Goal: Check status: Check status

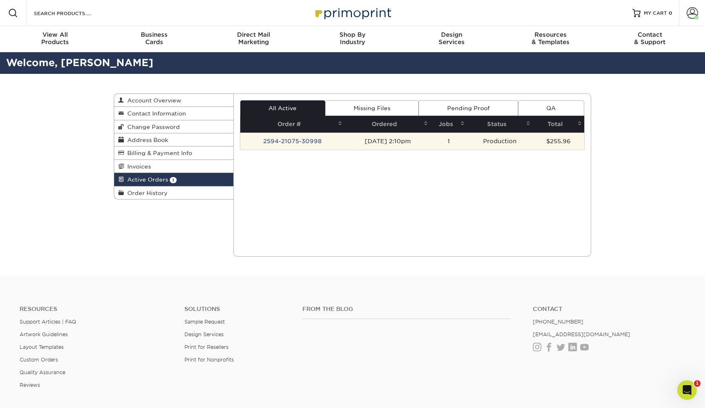
click at [376, 146] on td "[DATE] 2:10pm" at bounding box center [388, 141] width 86 height 17
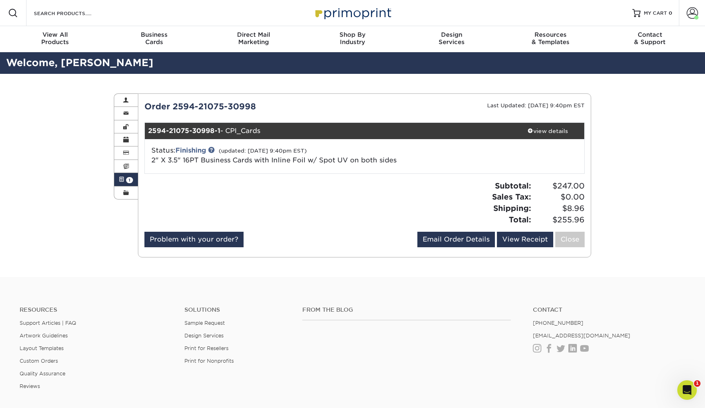
click at [328, 199] on div at bounding box center [251, 205] width 227 height 51
click at [268, 132] on div "2594-21075-30998-1 - CPI_Cards" at bounding box center [328, 131] width 367 height 16
click at [195, 151] on link "Finishing" at bounding box center [190, 151] width 31 height 8
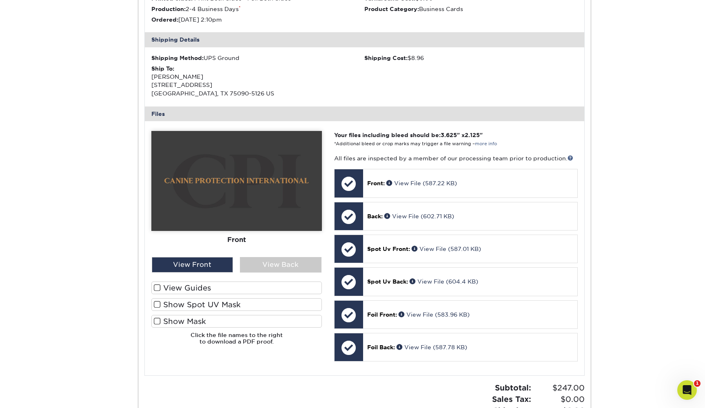
scroll to position [266, 0]
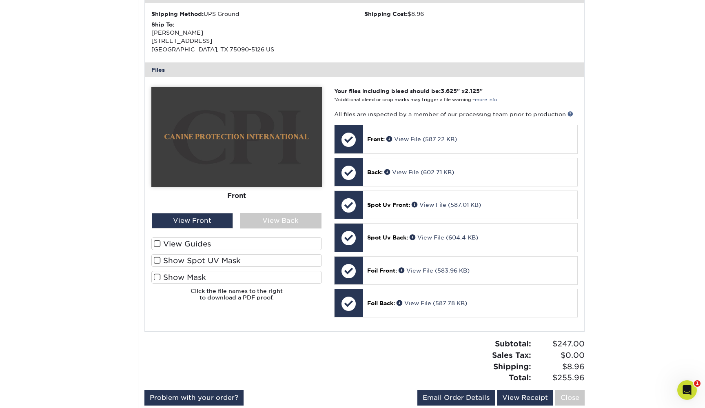
click at [160, 241] on span at bounding box center [157, 244] width 7 height 8
click at [0, 0] on input "View Guides" at bounding box center [0, 0] width 0 height 0
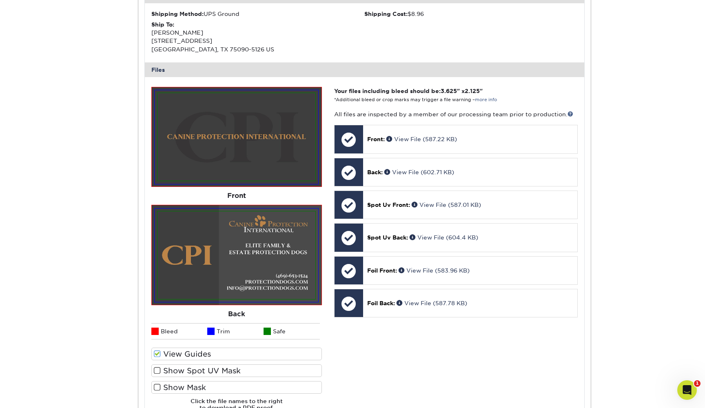
click at [157, 328] on span at bounding box center [154, 331] width 7 height 7
click at [158, 352] on span at bounding box center [157, 354] width 7 height 8
click at [0, 0] on input "View Guides" at bounding box center [0, 0] width 0 height 0
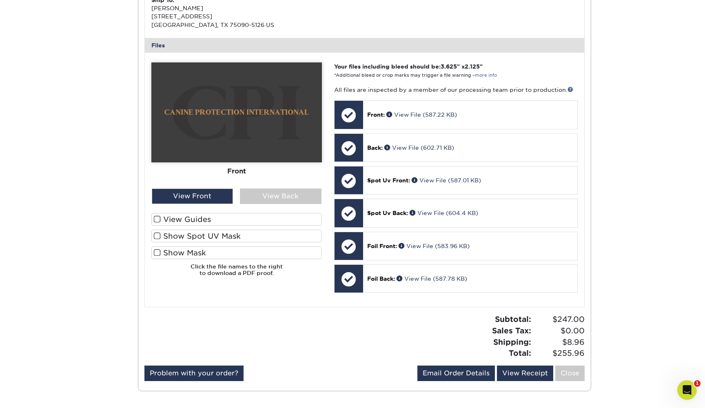
scroll to position [289, 0]
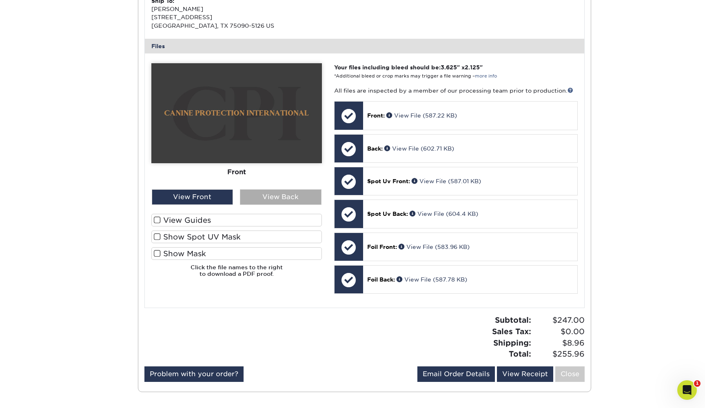
click at [249, 192] on div "View Back" at bounding box center [281, 197] width 82 height 16
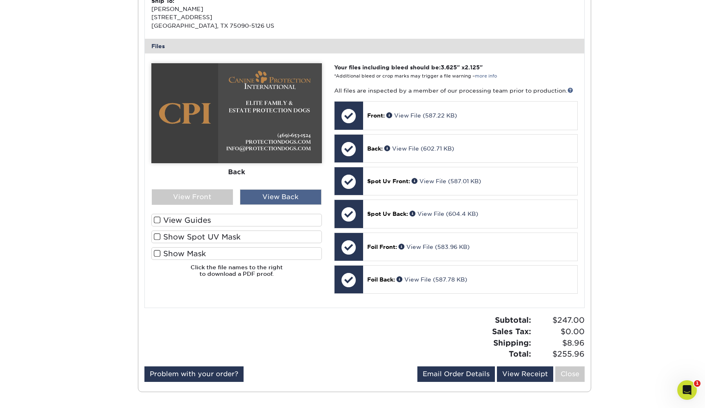
click at [270, 195] on div "View Back" at bounding box center [281, 197] width 82 height 16
click at [215, 191] on div "View Front" at bounding box center [193, 197] width 82 height 16
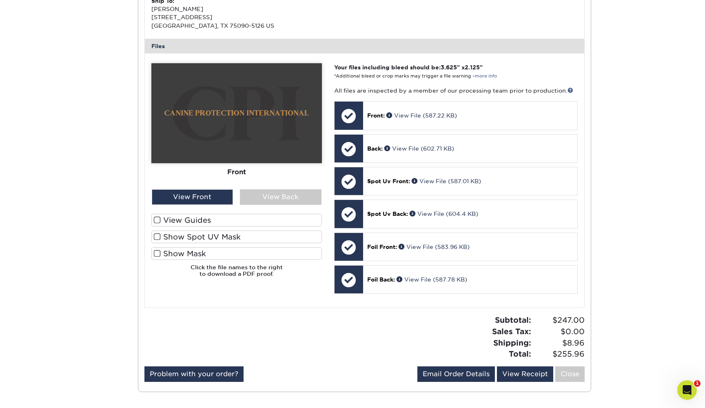
click at [157, 236] on span at bounding box center [157, 237] width 7 height 8
click at [0, 0] on input "Show Spot UV Mask" at bounding box center [0, 0] width 0 height 0
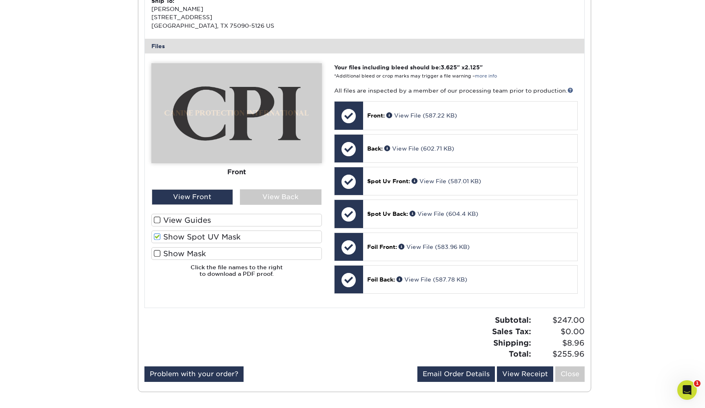
click at [157, 236] on span at bounding box center [157, 237] width 7 height 8
click at [0, 0] on input "Show Spot UV Mask" at bounding box center [0, 0] width 0 height 0
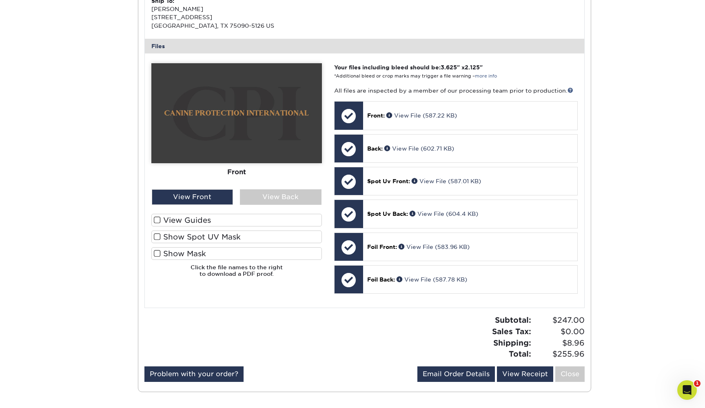
click at [157, 236] on span at bounding box center [157, 237] width 7 height 8
click at [0, 0] on input "Show Spot UV Mask" at bounding box center [0, 0] width 0 height 0
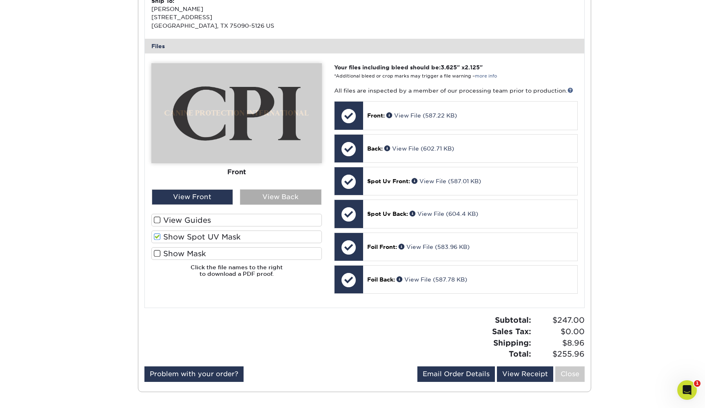
click at [256, 190] on div "View Back" at bounding box center [281, 197] width 82 height 16
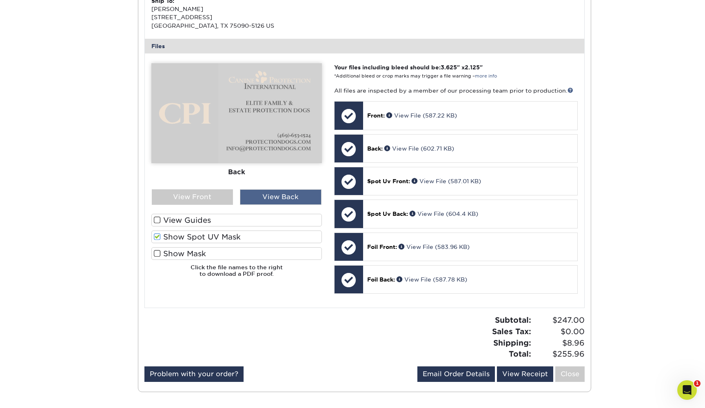
click at [264, 190] on div "View Back" at bounding box center [281, 197] width 82 height 16
click at [266, 195] on div "View Back" at bounding box center [281, 197] width 82 height 16
click at [186, 234] on label "Show Spot UV Mask" at bounding box center [236, 237] width 171 height 13
click at [0, 0] on input "Show Spot UV Mask" at bounding box center [0, 0] width 0 height 0
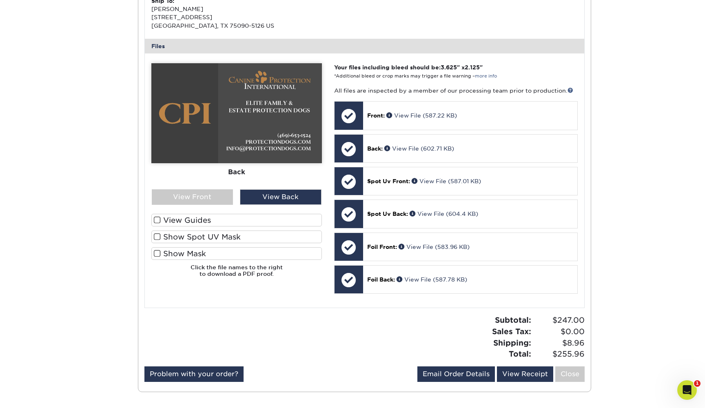
click at [188, 249] on label "Show Mask" at bounding box center [236, 253] width 171 height 13
click at [0, 0] on input "Show Mask" at bounding box center [0, 0] width 0 height 0
click at [210, 189] on div "View Front" at bounding box center [193, 197] width 82 height 16
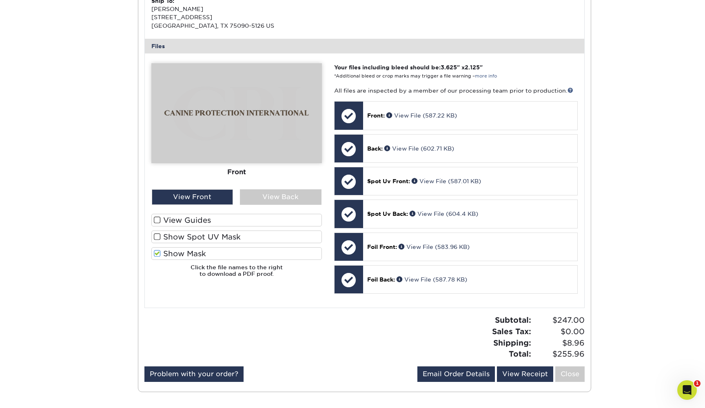
click at [203, 251] on label "Show Mask" at bounding box center [236, 253] width 171 height 13
click at [0, 0] on input "Show Mask" at bounding box center [0, 0] width 0 height 0
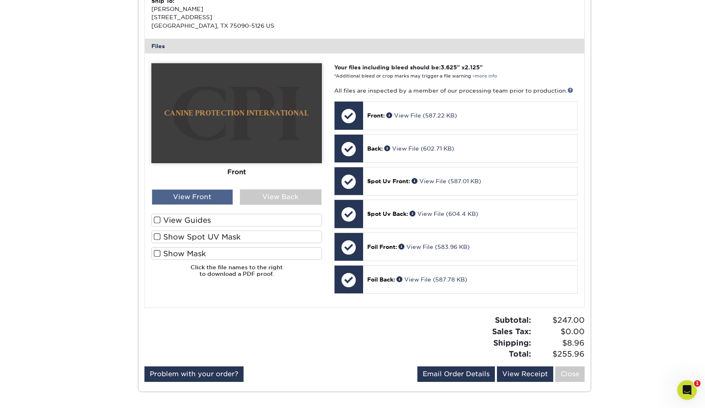
click at [213, 195] on div "View Front" at bounding box center [193, 197] width 82 height 16
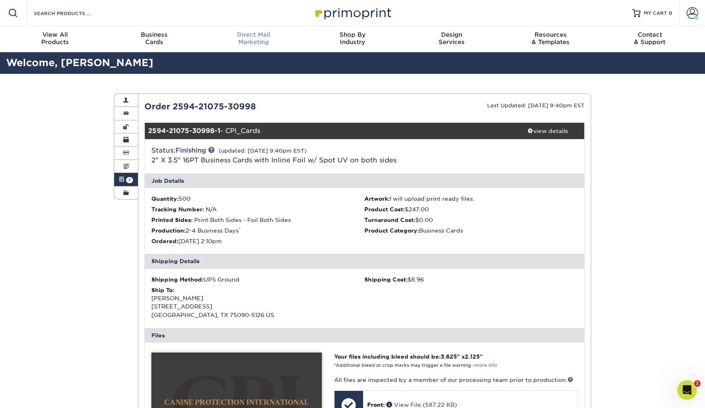
scroll to position [-1, 0]
